Goal: Book appointment/travel/reservation

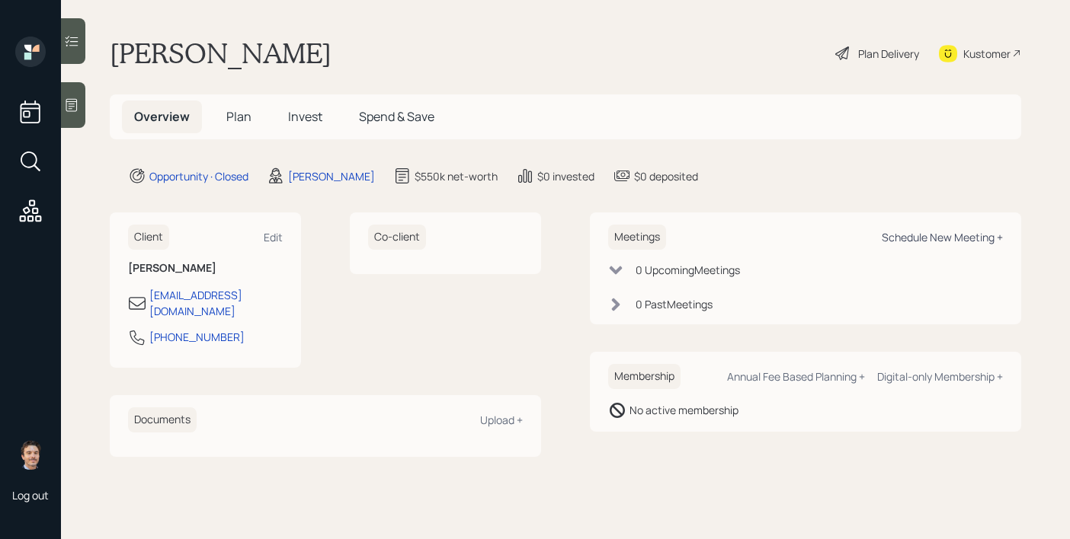
click at [894, 232] on div "Schedule New Meeting +" at bounding box center [941, 237] width 121 height 14
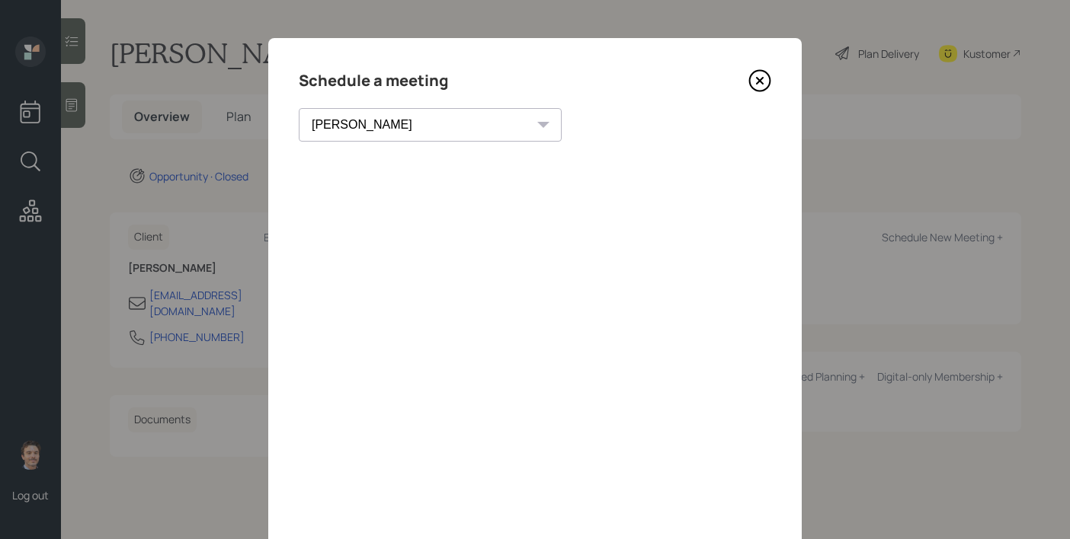
click at [368, 114] on select "[PERSON_NAME] [PERSON_NAME] [PERSON_NAME] [PERSON_NAME] [PERSON_NAME] [PERSON_N…" at bounding box center [430, 125] width 263 height 34
select select "round-[PERSON_NAME]"
click at [299, 108] on select "[PERSON_NAME] [PERSON_NAME] [PERSON_NAME] [PERSON_NAME] [PERSON_NAME] [PERSON_N…" at bounding box center [430, 125] width 263 height 34
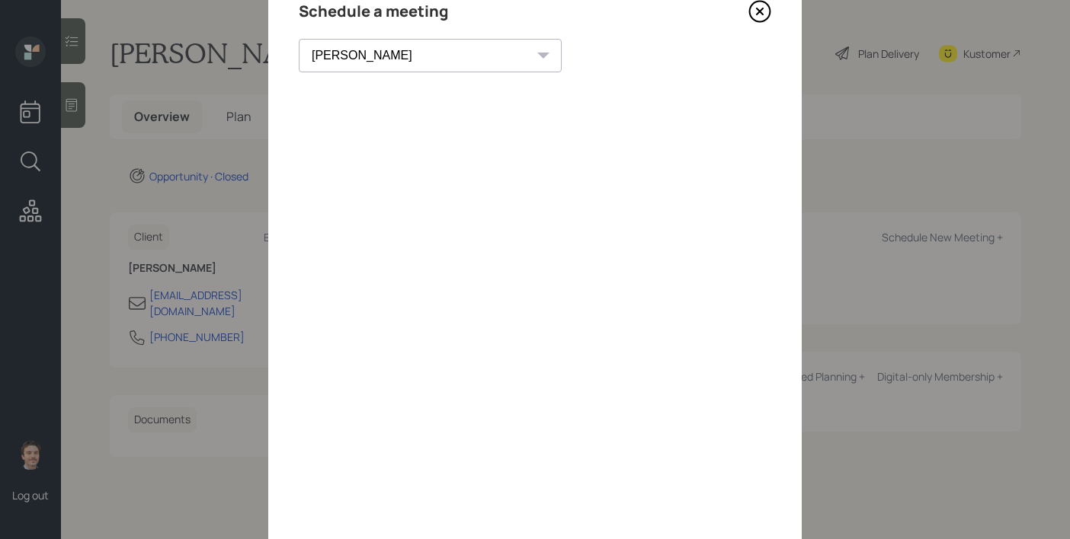
scroll to position [77, 0]
click at [759, 6] on icon at bounding box center [759, 3] width 23 height 23
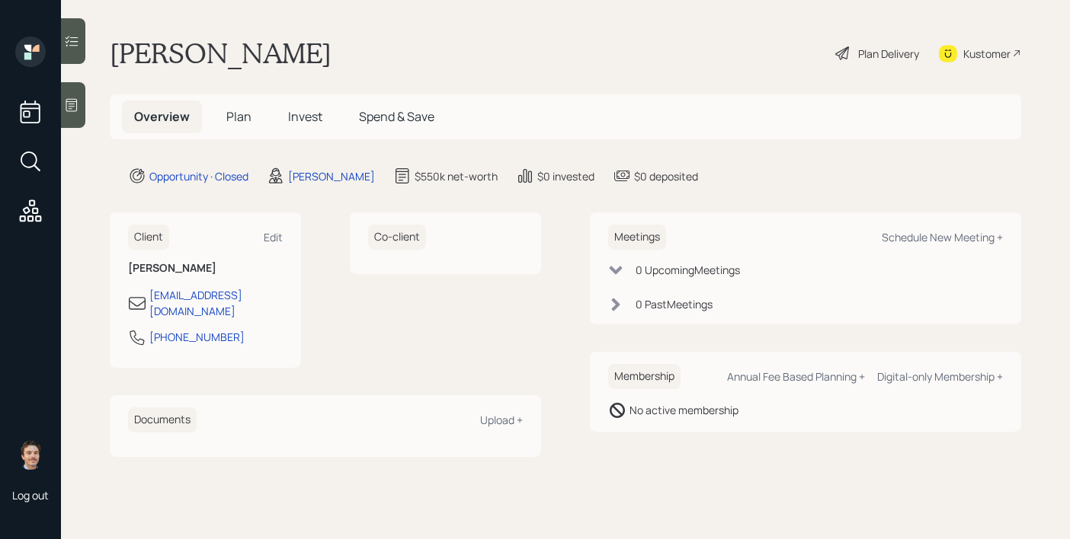
click at [81, 111] on div at bounding box center [73, 105] width 24 height 46
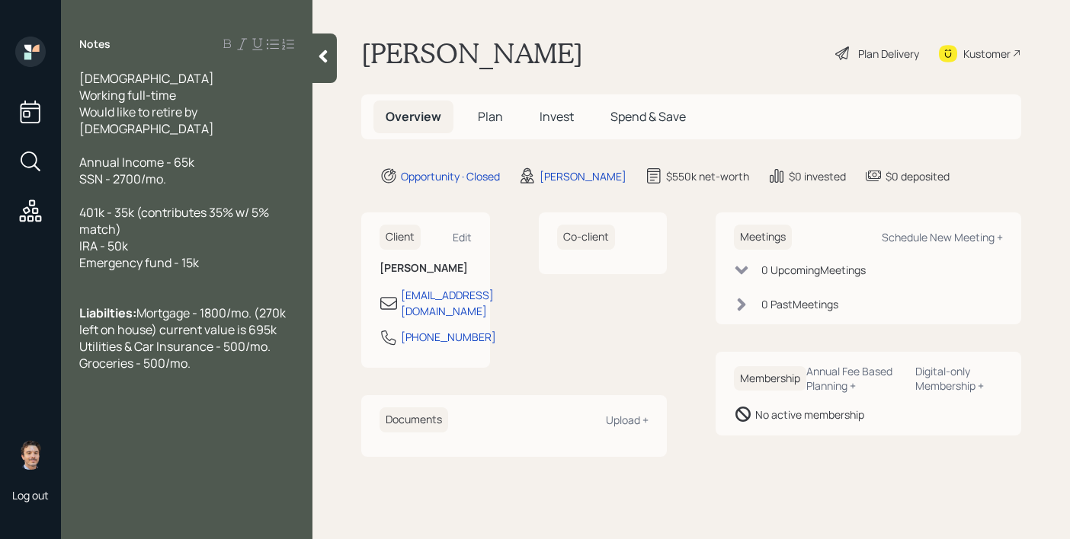
drag, startPoint x: 233, startPoint y: 370, endPoint x: 45, endPoint y: 57, distance: 365.3
click at [45, 57] on div "Log out Notes [DEMOGRAPHIC_DATA] Working full-time Would like to retire by [DEM…" at bounding box center [535, 269] width 1070 height 539
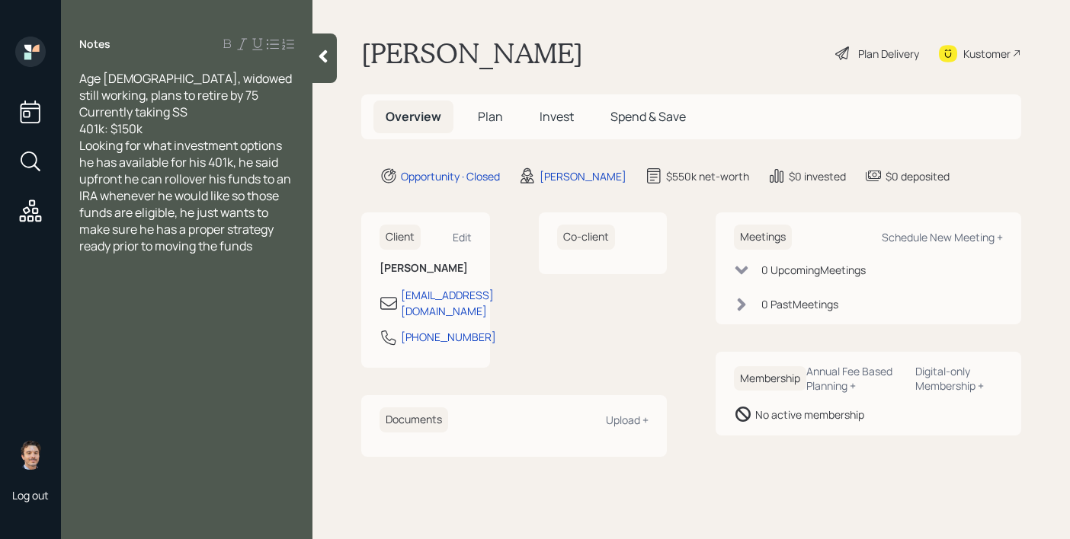
click at [197, 115] on div "Currently taking SS" at bounding box center [186, 112] width 215 height 17
click at [192, 132] on div "401k: $150k" at bounding box center [186, 128] width 215 height 17
click at [320, 60] on icon at bounding box center [322, 56] width 15 height 15
